Goal: Task Accomplishment & Management: Use online tool/utility

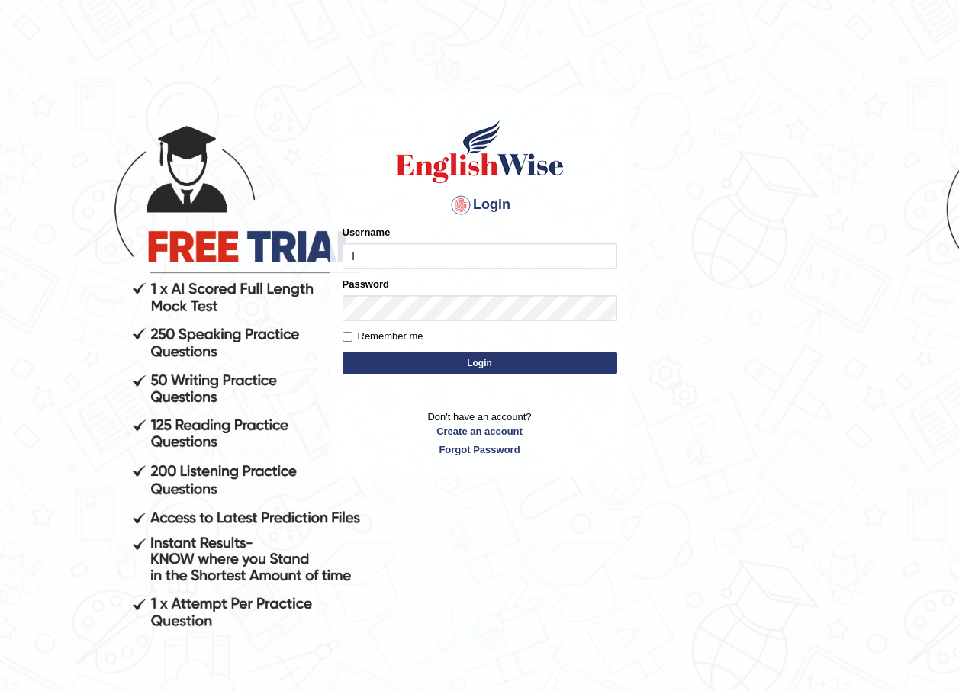
type input "lex_parramatta"
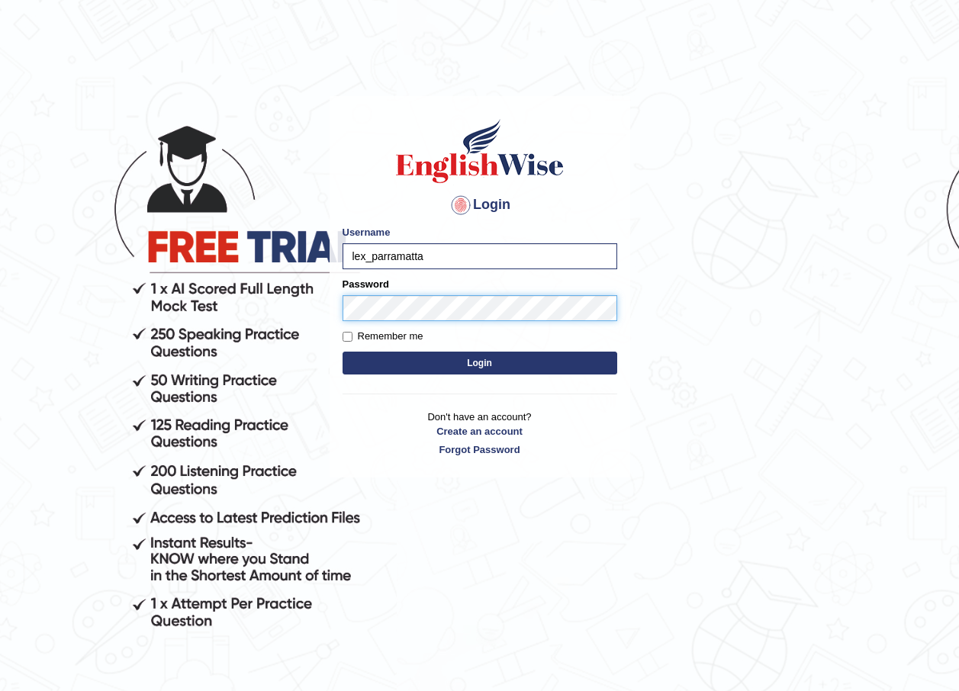
click at [343, 352] on button "Login" at bounding box center [480, 363] width 275 height 23
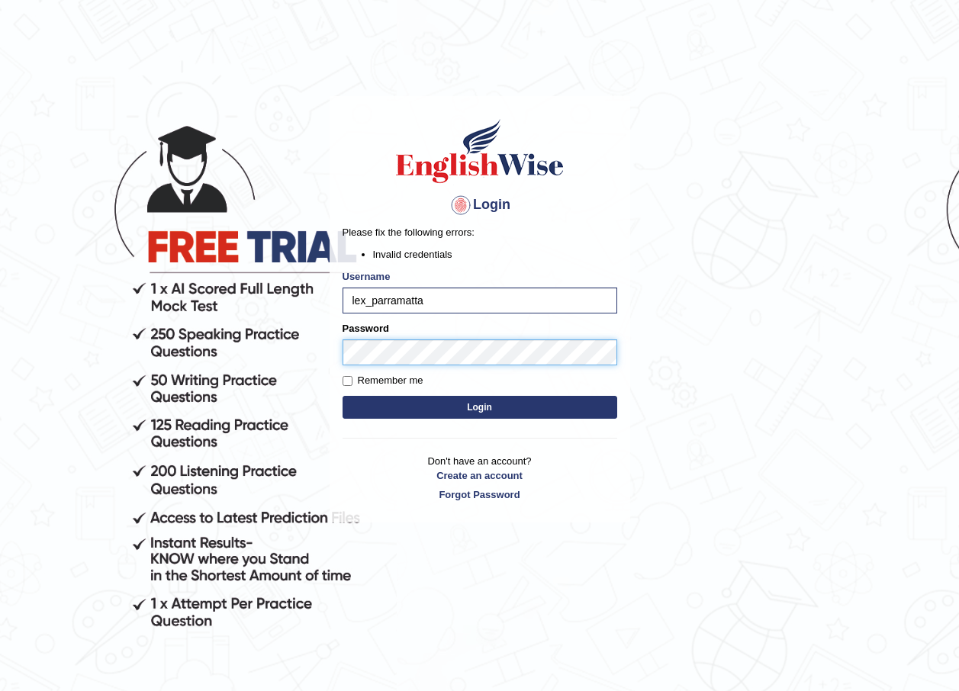
click at [343, 396] on button "Login" at bounding box center [480, 407] width 275 height 23
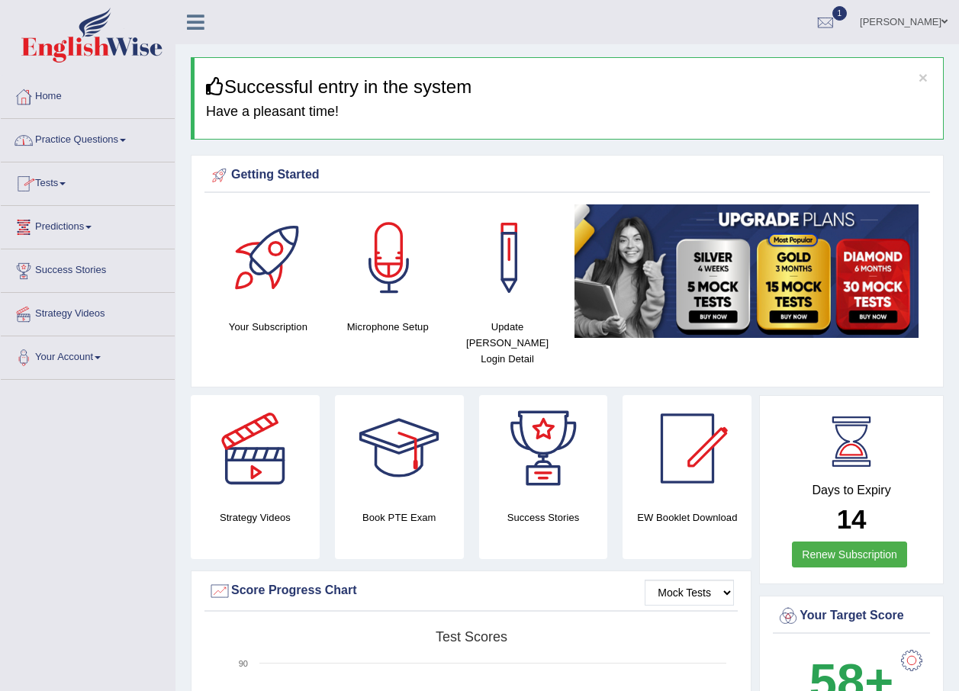
click at [73, 184] on link "Tests" at bounding box center [88, 182] width 174 height 38
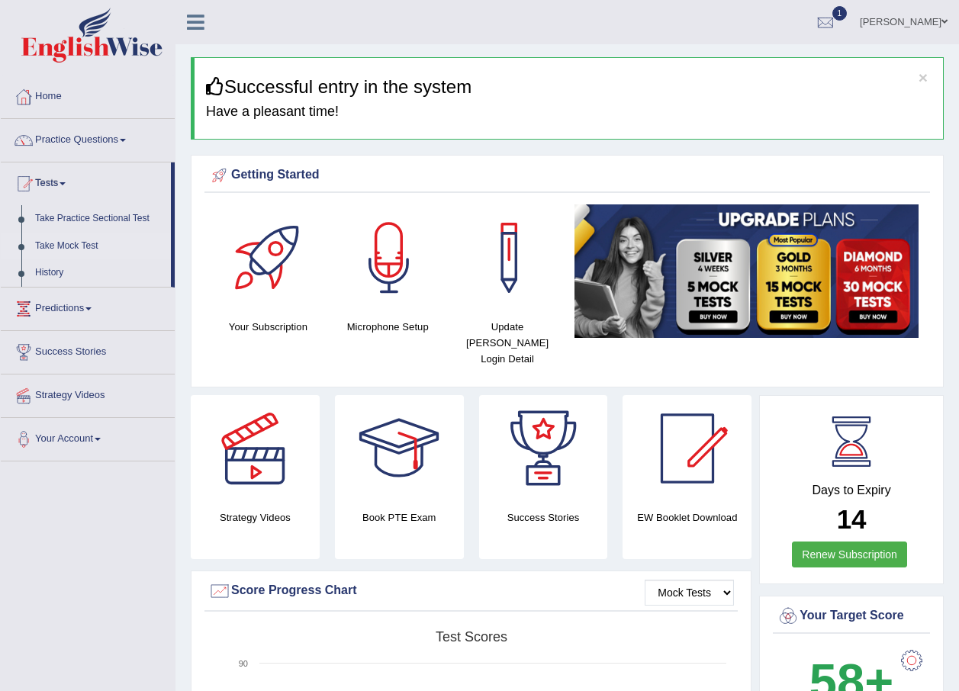
click at [89, 240] on link "Take Mock Test" at bounding box center [99, 246] width 143 height 27
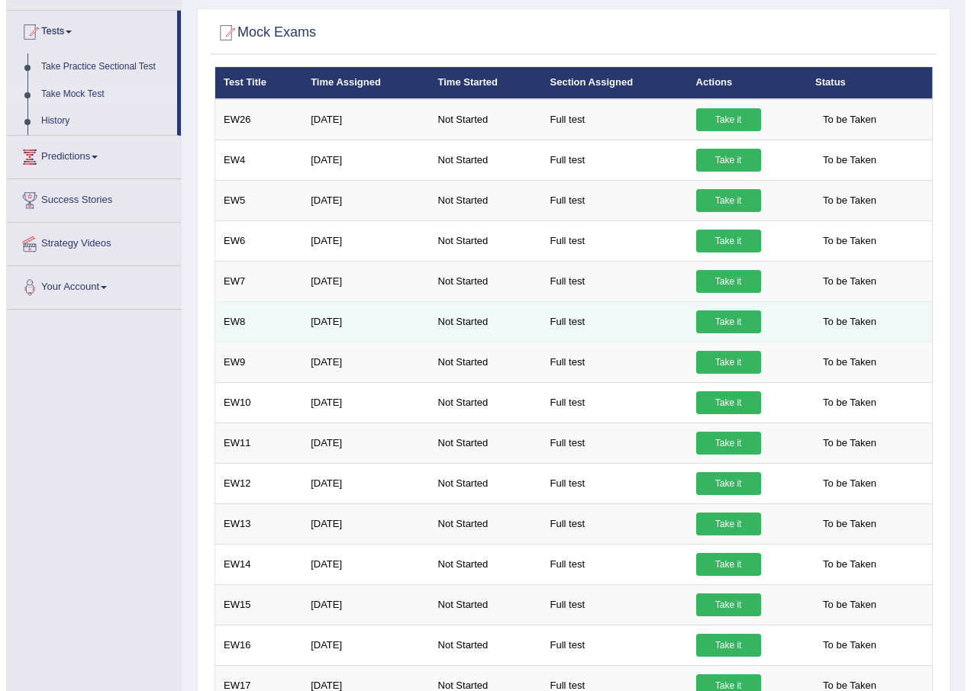
scroll to position [153, 0]
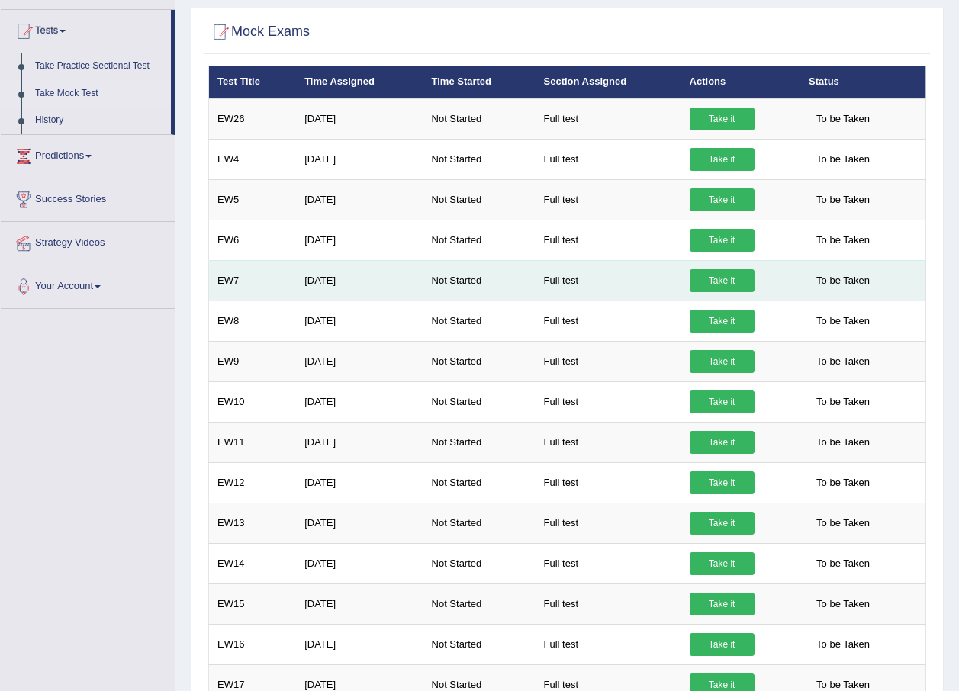
click at [716, 279] on link "Take it" at bounding box center [722, 280] width 65 height 23
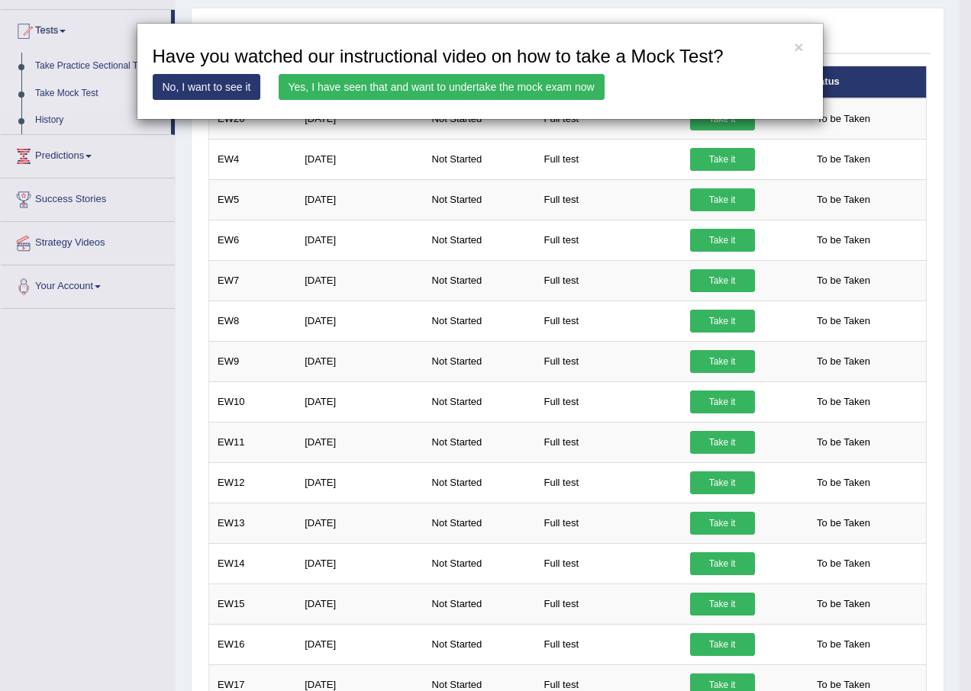
click at [432, 85] on link "Yes, I have seen that and want to undertake the mock exam now" at bounding box center [442, 87] width 326 height 26
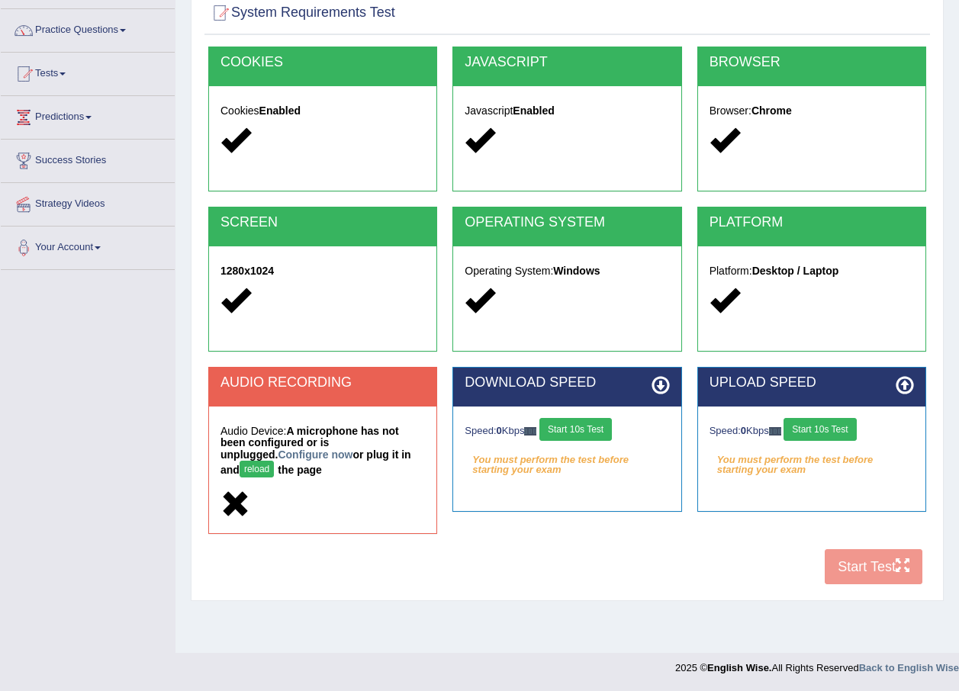
click at [555, 424] on button "Start 10s Test" at bounding box center [575, 429] width 72 height 23
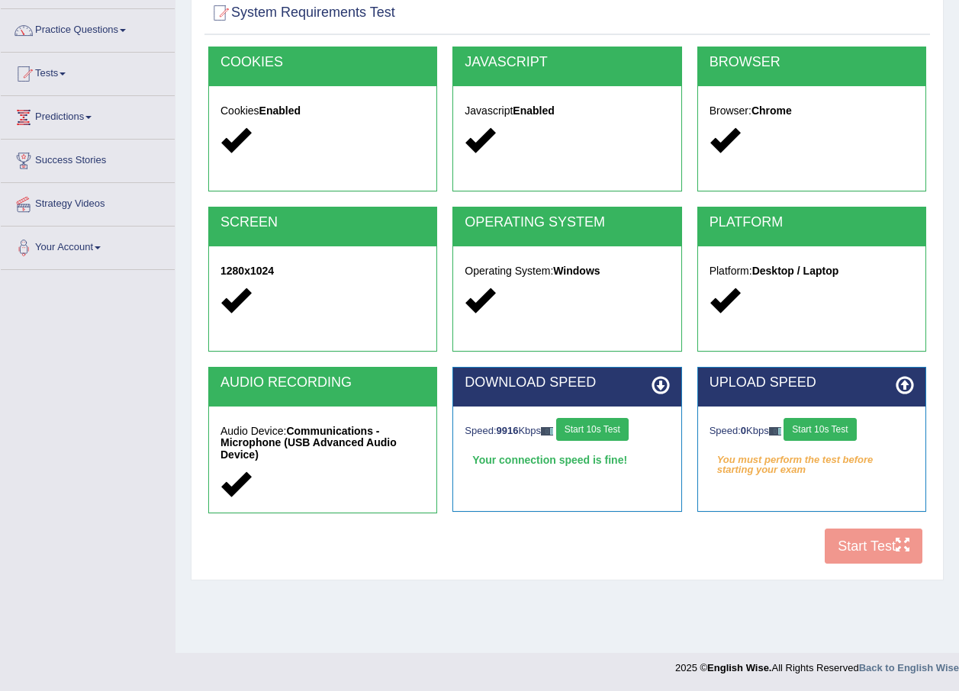
click at [823, 423] on button "Start 10s Test" at bounding box center [820, 429] width 72 height 23
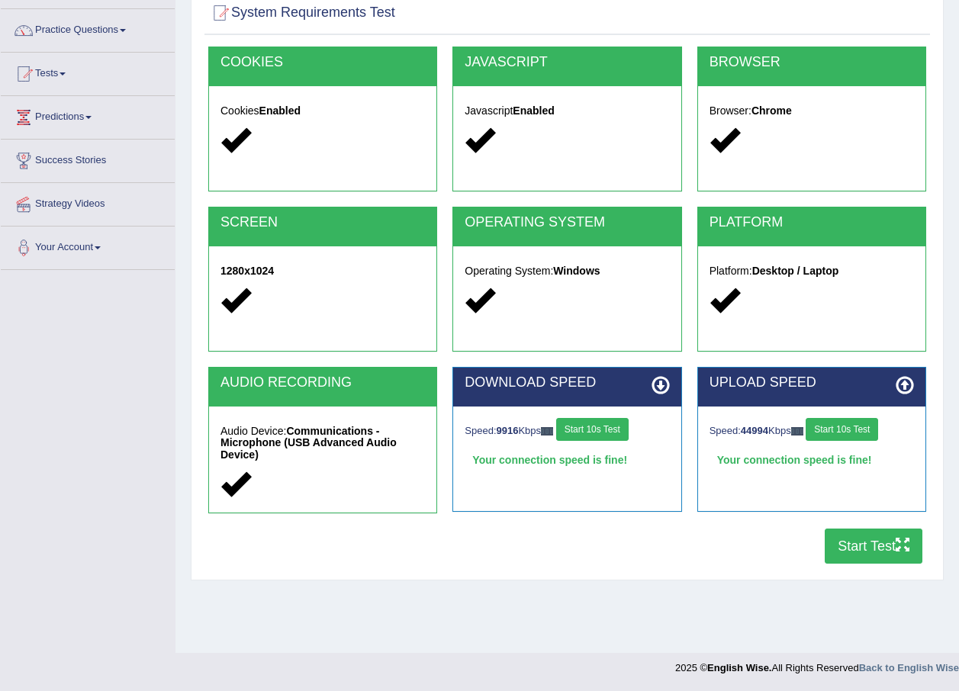
click at [841, 553] on button "Start Test" at bounding box center [874, 546] width 98 height 35
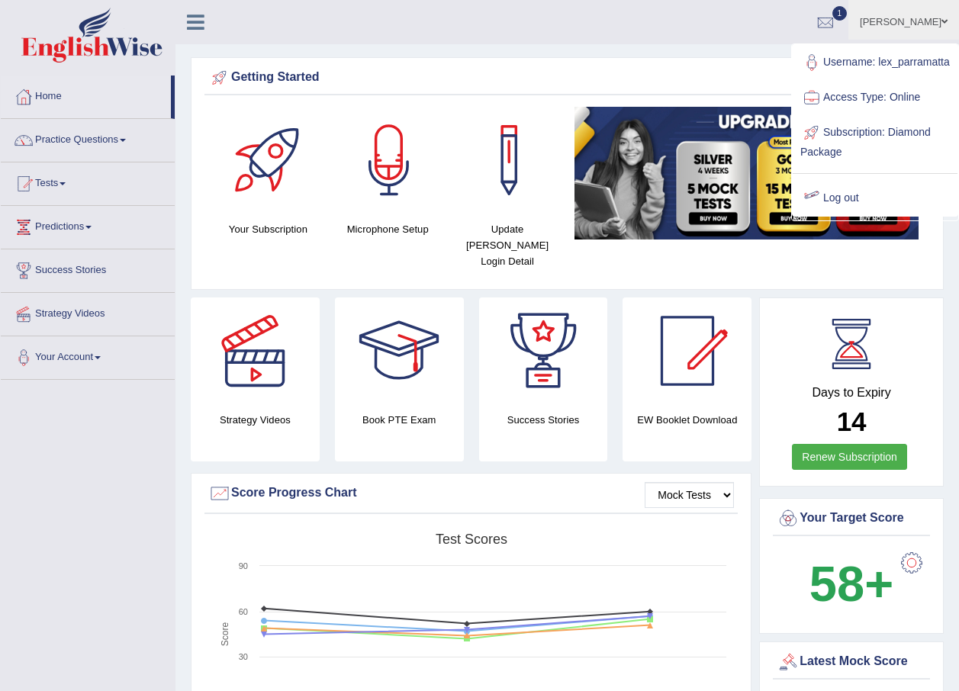
click at [853, 211] on link "Log out" at bounding box center [875, 198] width 165 height 35
